Goal: Check status: Check status

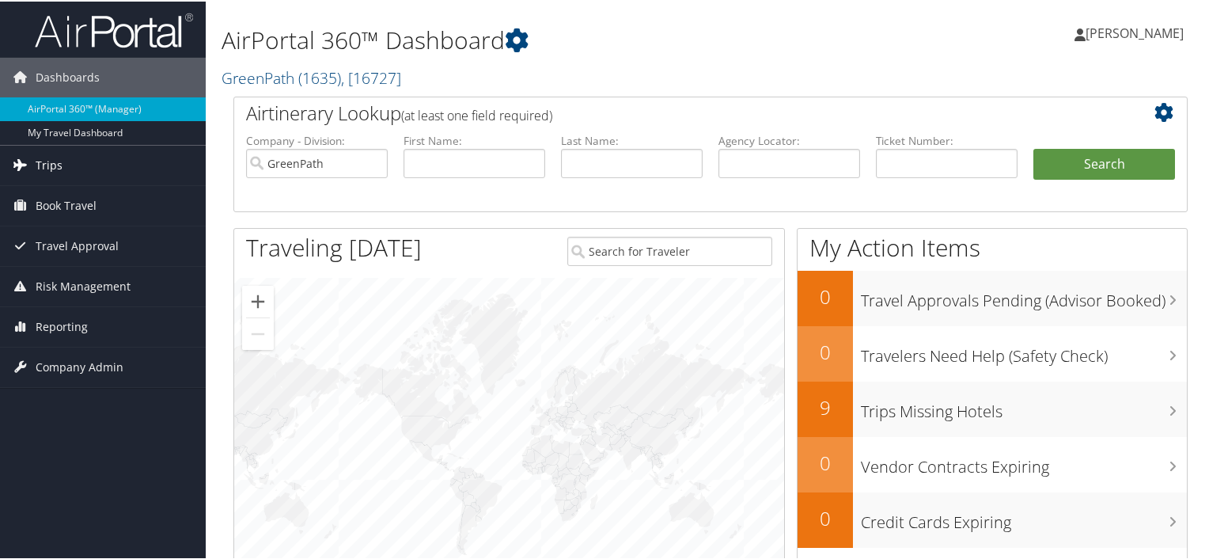
drag, startPoint x: 53, startPoint y: 159, endPoint x: 63, endPoint y: 160, distance: 9.5
click at [53, 159] on span "Trips" at bounding box center [49, 164] width 27 height 40
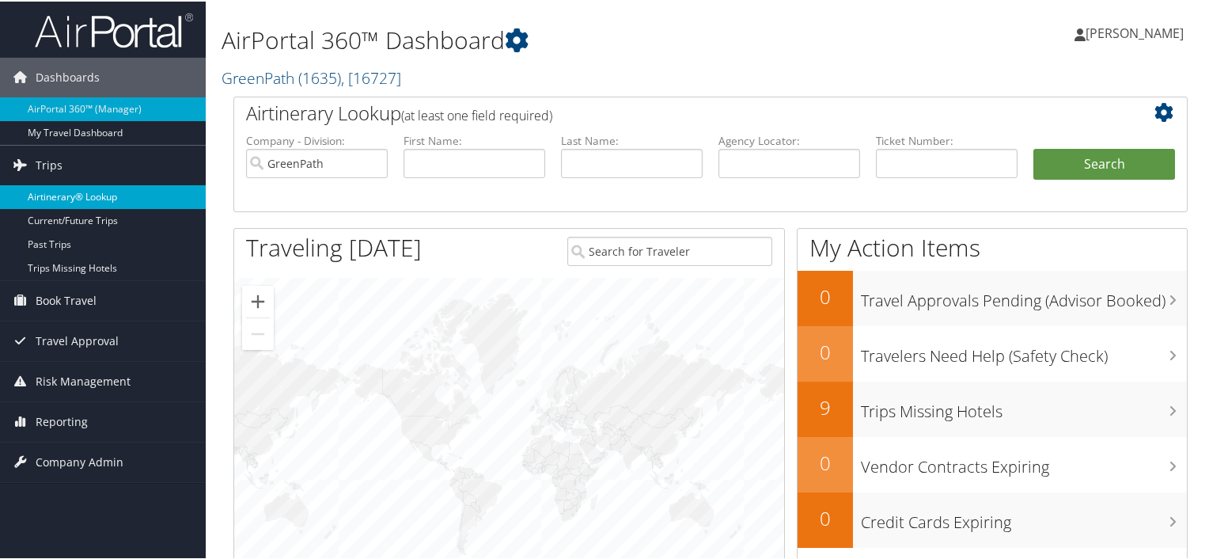
click at [68, 195] on link "Airtinerary® Lookup" at bounding box center [103, 196] width 206 height 24
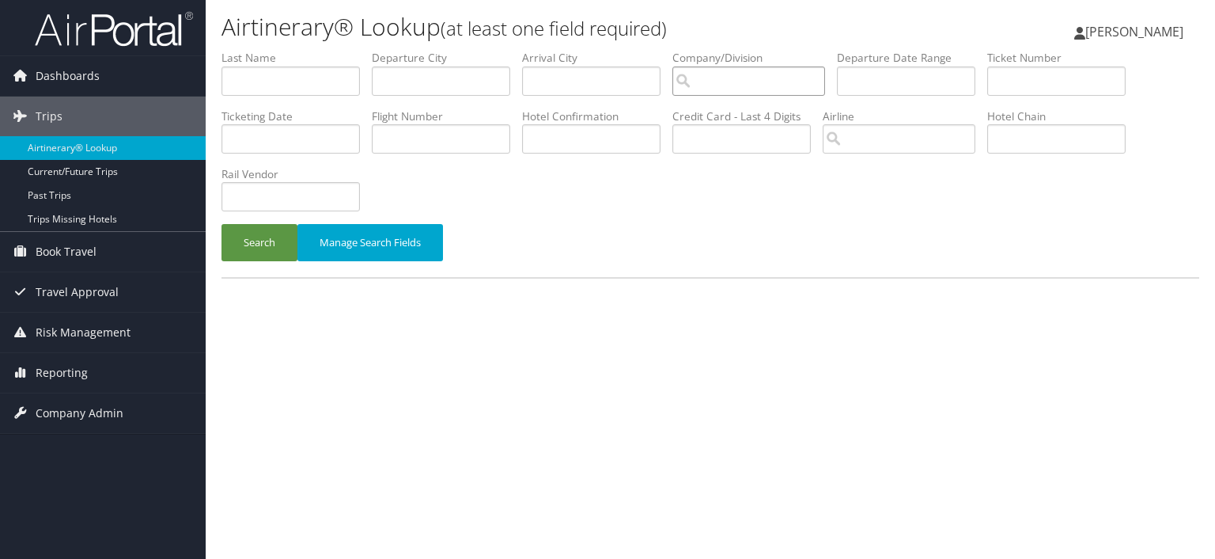
click at [763, 78] on input "search" at bounding box center [749, 80] width 153 height 29
click at [747, 112] on div "GreenPath (1635)" at bounding box center [756, 111] width 149 height 16
type input "GreenPath"
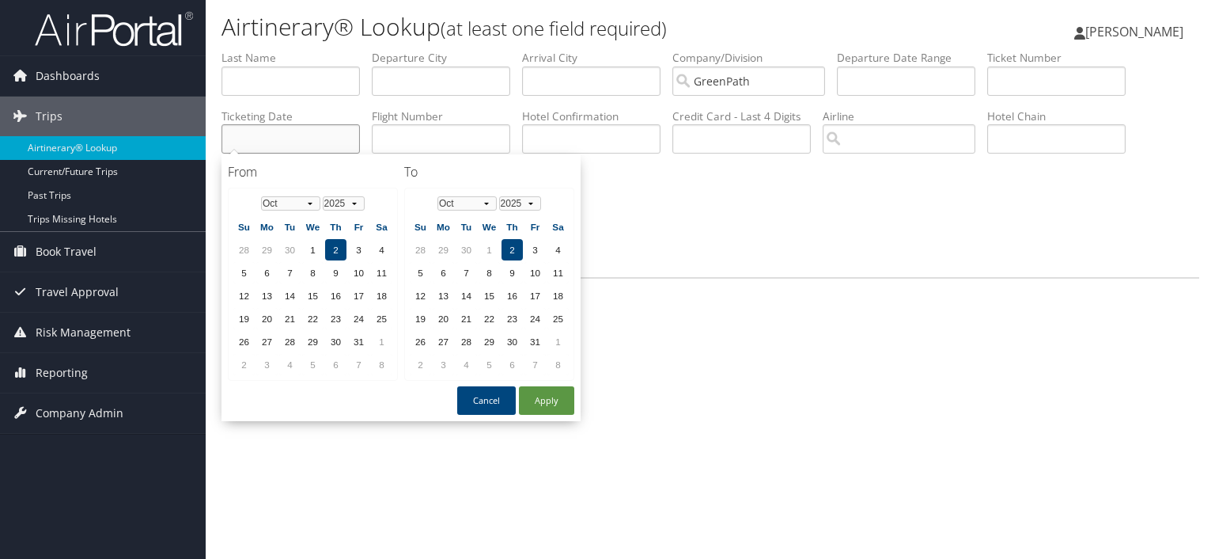
click at [313, 138] on input "text" at bounding box center [291, 138] width 138 height 29
click at [331, 248] on td "2" at bounding box center [335, 249] width 21 height 21
click at [513, 248] on td "2" at bounding box center [512, 249] width 21 height 21
click at [533, 398] on button "Apply" at bounding box center [546, 400] width 55 height 28
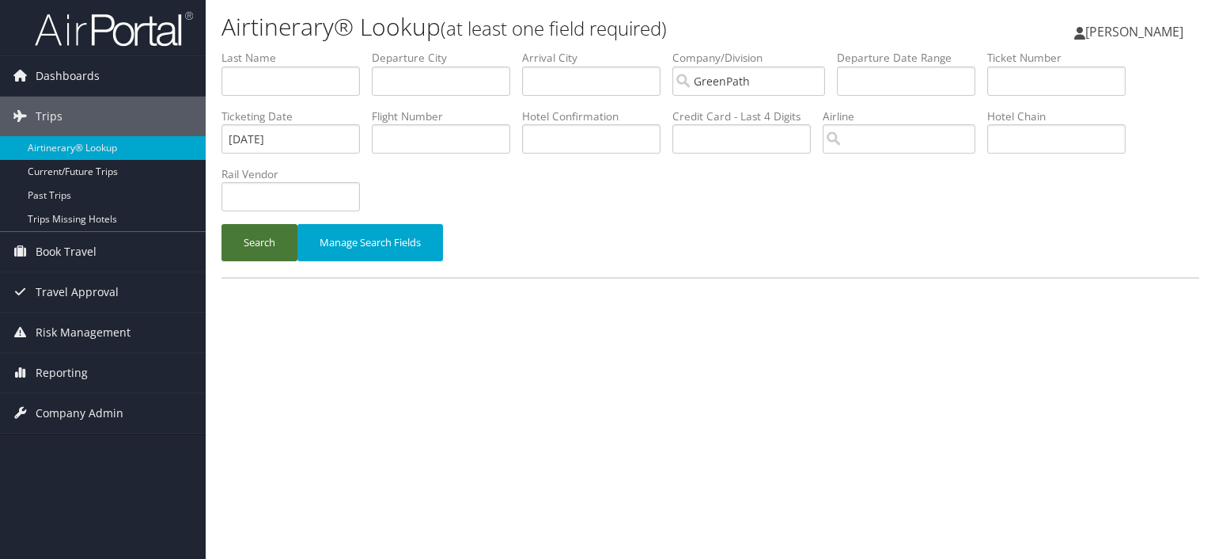
click at [260, 243] on button "Search" at bounding box center [260, 242] width 76 height 37
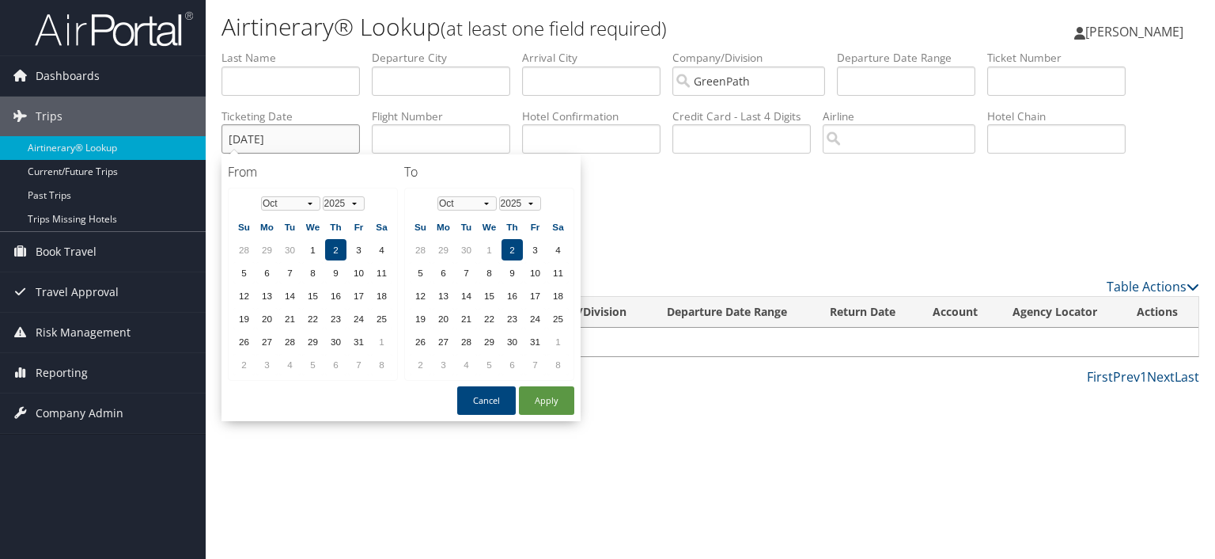
click at [324, 127] on input "[DATE]" at bounding box center [291, 138] width 138 height 29
click at [315, 247] on td "1" at bounding box center [312, 249] width 21 height 21
click at [503, 248] on td "2" at bounding box center [512, 249] width 21 height 21
click at [535, 395] on button "Apply" at bounding box center [546, 400] width 55 height 28
type input "10/01/2025 - 10/02/2025"
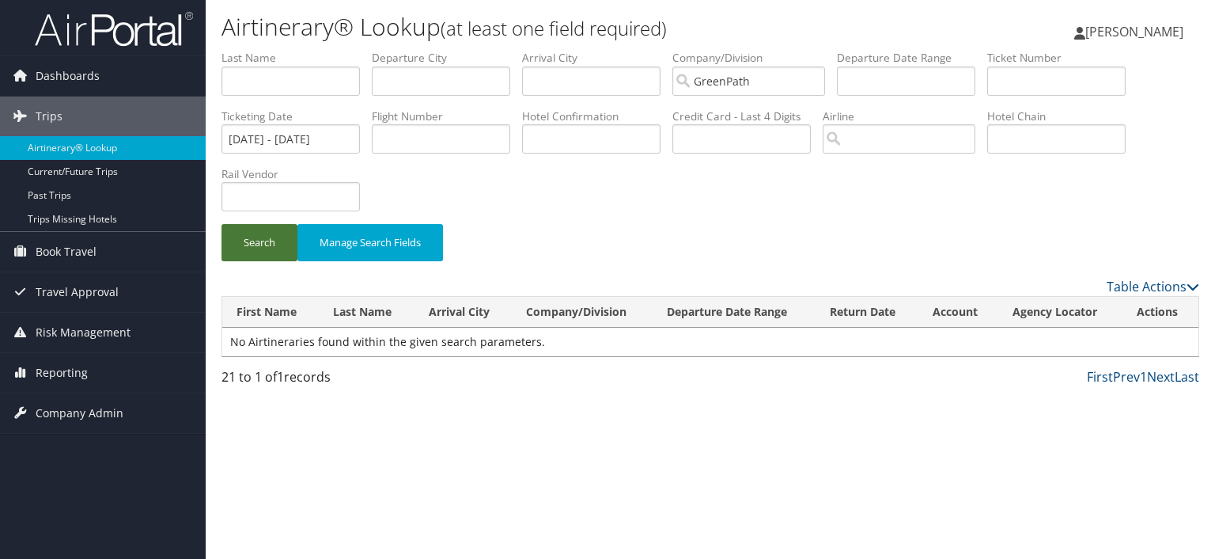
click at [268, 247] on button "Search" at bounding box center [260, 242] width 76 height 37
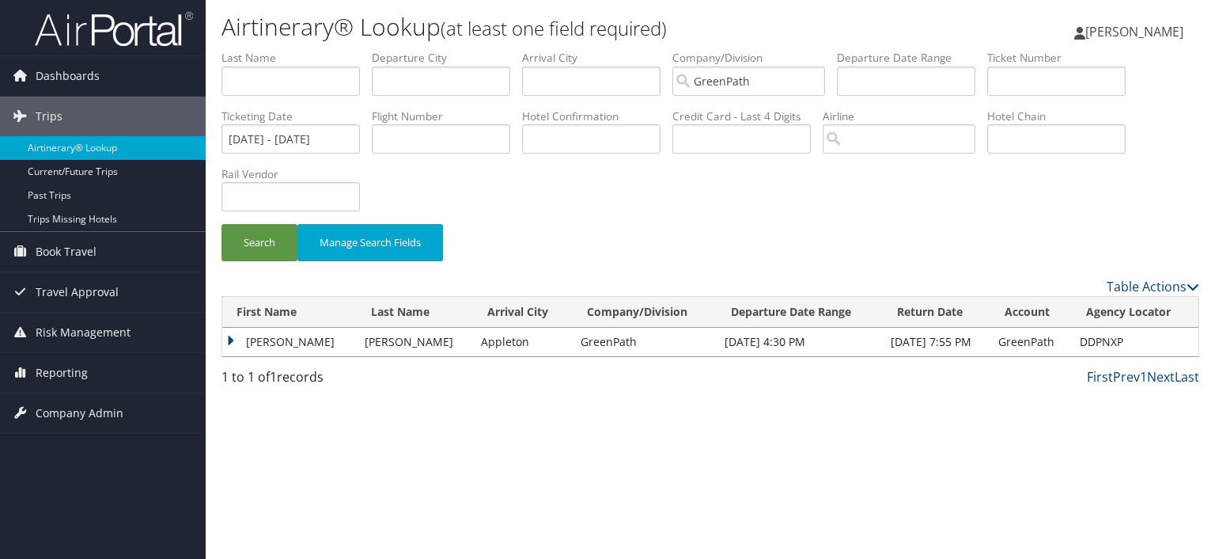
click at [230, 341] on td "ANDREA HOPKALO" at bounding box center [289, 342] width 135 height 28
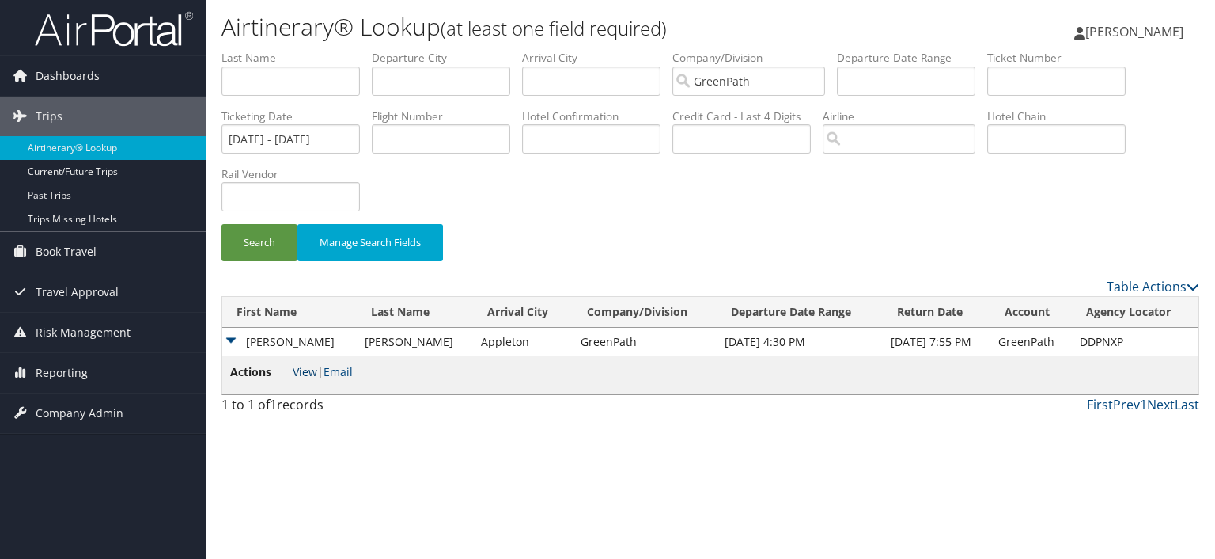
click at [298, 370] on link "View" at bounding box center [305, 371] width 25 height 15
click at [1159, 30] on span "[PERSON_NAME]" at bounding box center [1135, 31] width 98 height 17
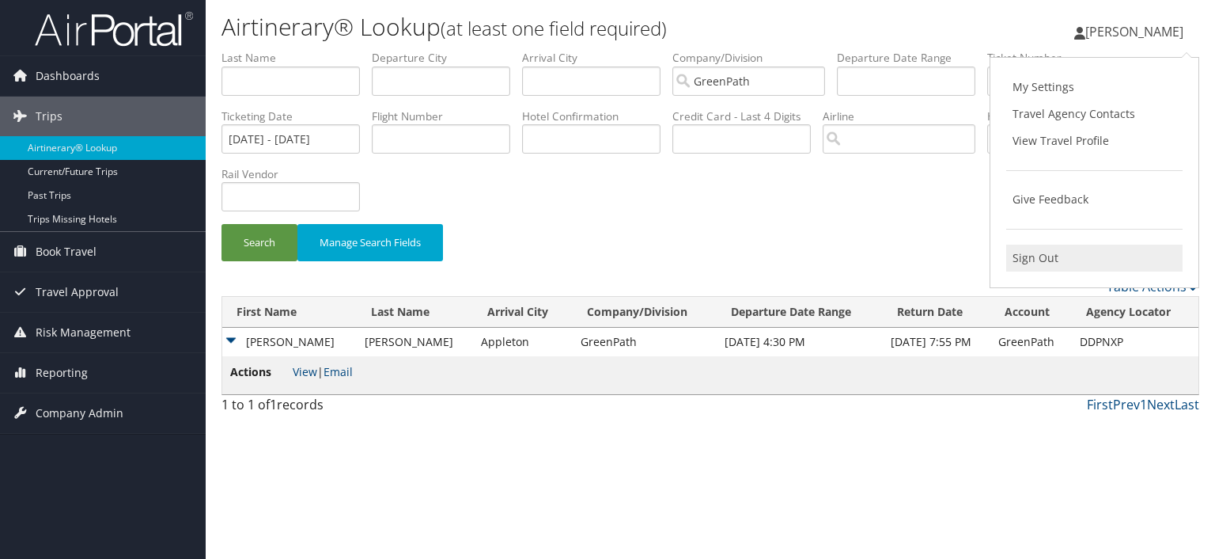
click at [1060, 260] on link "Sign Out" at bounding box center [1095, 258] width 176 height 27
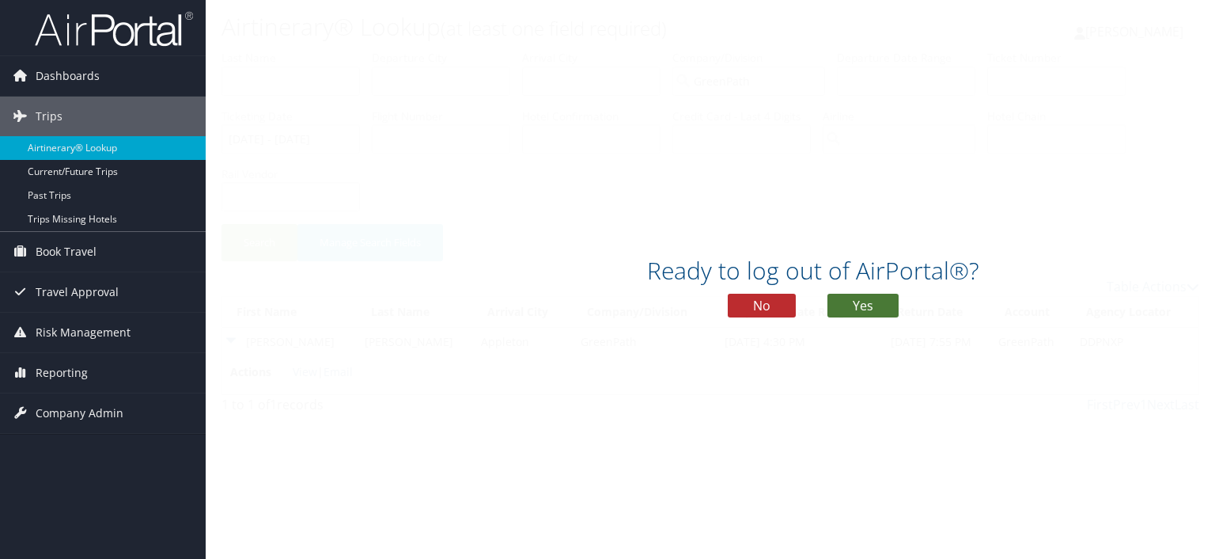
click at [870, 306] on button "Yes" at bounding box center [863, 306] width 71 height 24
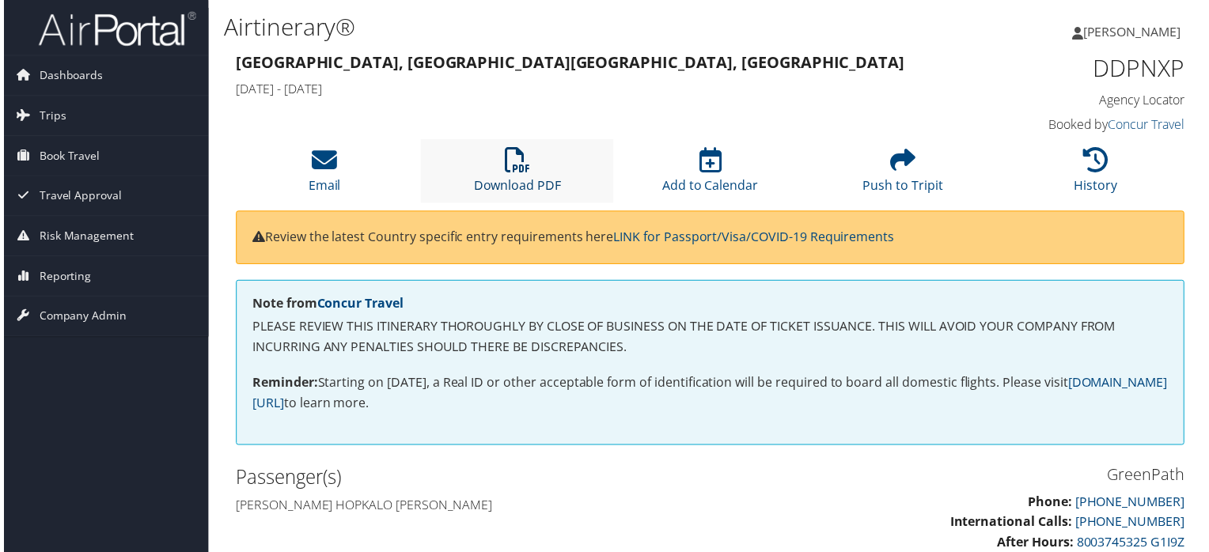
click at [518, 162] on icon at bounding box center [516, 160] width 25 height 25
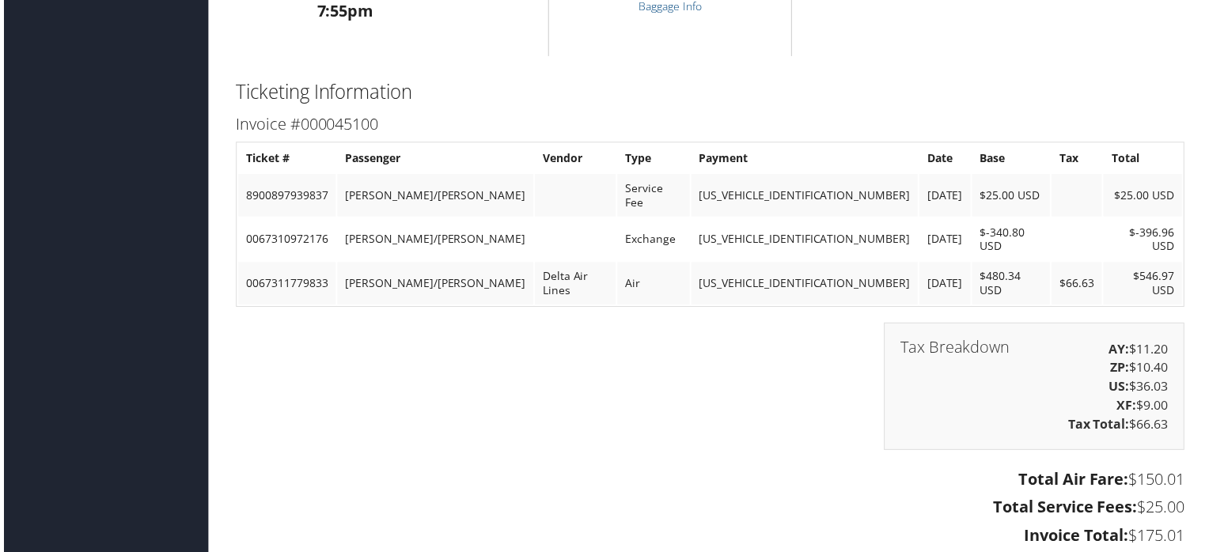
scroll to position [1636, 0]
